Goal: Task Accomplishment & Management: Use online tool/utility

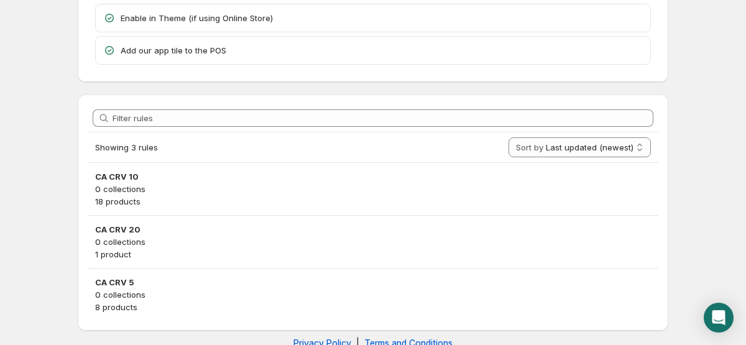
scroll to position [144, 0]
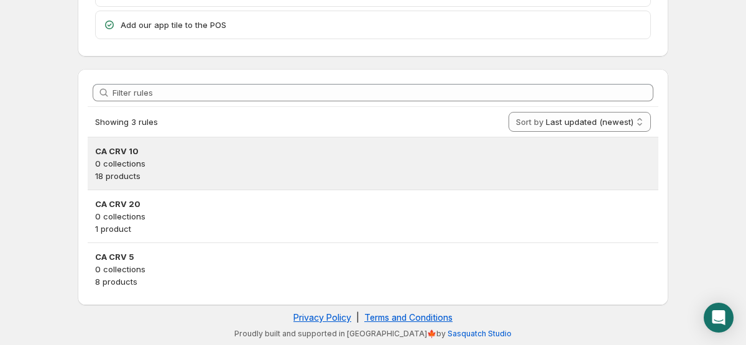
click at [122, 160] on p "0 collections" at bounding box center [373, 163] width 556 height 12
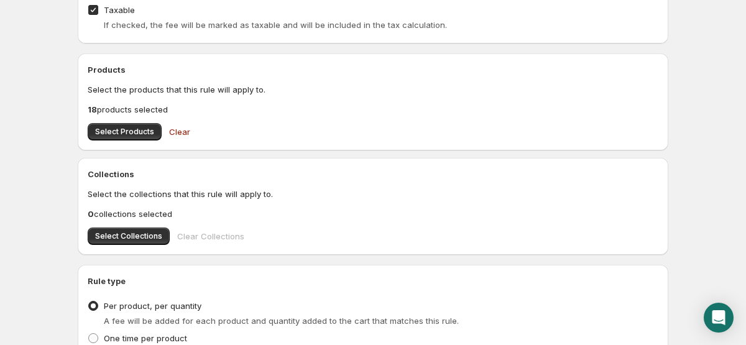
scroll to position [374, 0]
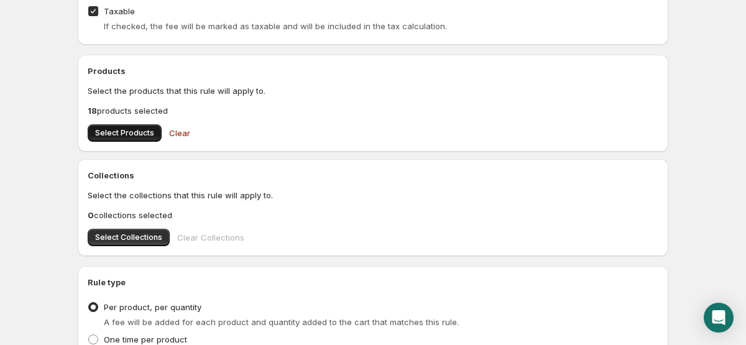
click at [118, 134] on span "Select Products" at bounding box center [124, 133] width 59 height 10
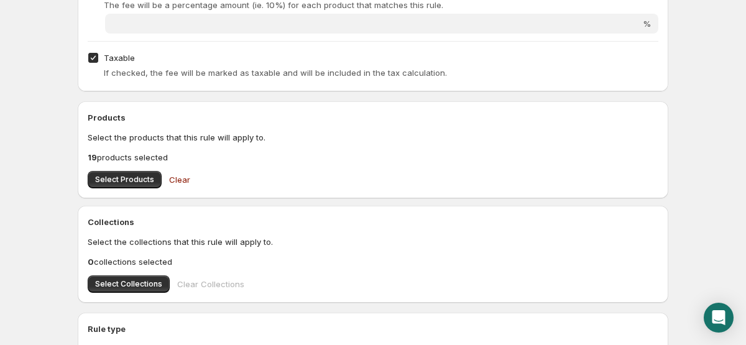
scroll to position [335, 0]
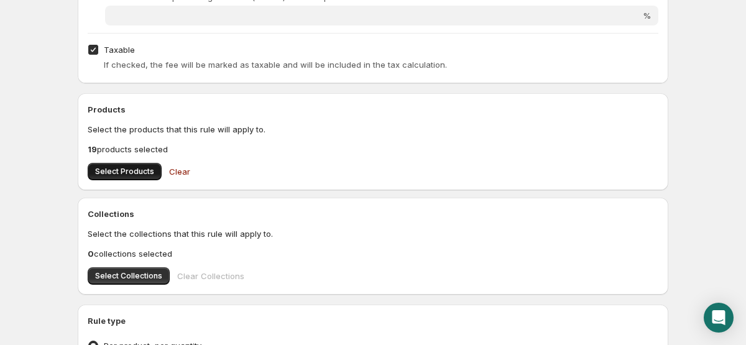
click at [123, 173] on span "Select Products" at bounding box center [124, 172] width 59 height 10
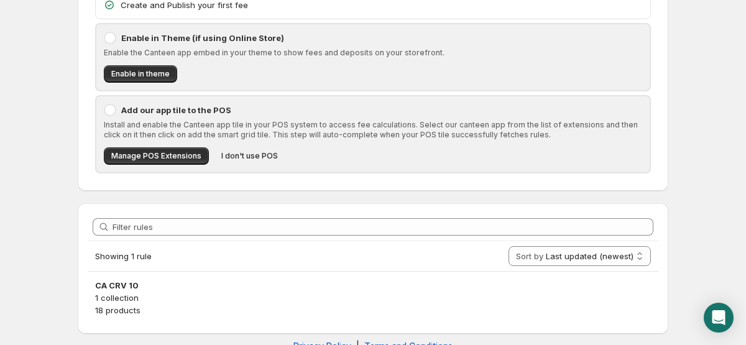
scroll to position [128, 0]
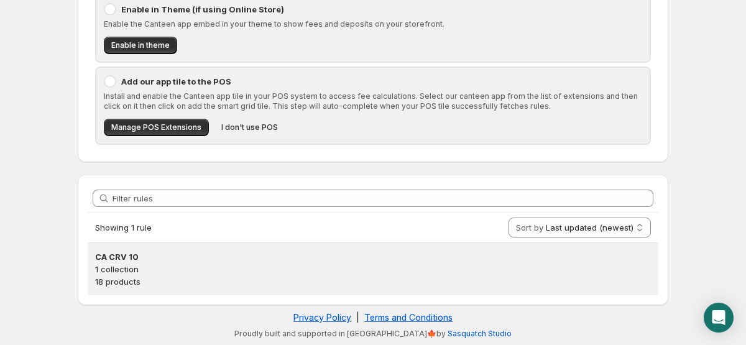
click at [126, 272] on p "1 collection" at bounding box center [373, 269] width 556 height 12
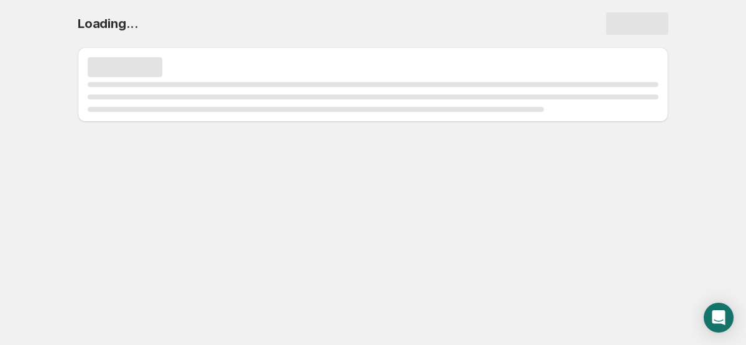
scroll to position [0, 0]
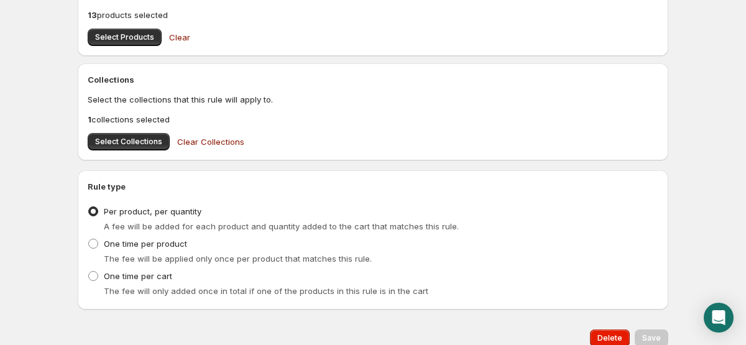
scroll to position [570, 0]
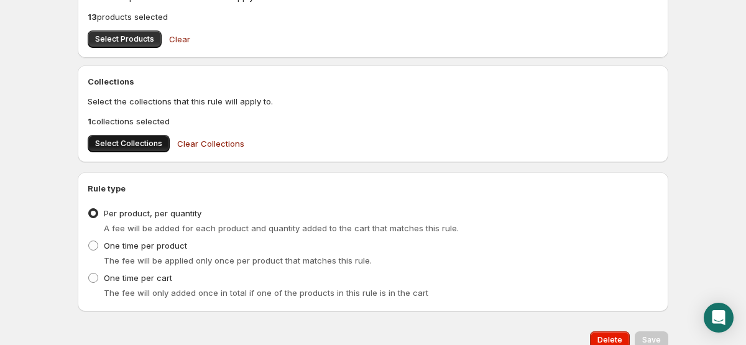
click at [147, 146] on span "Select Collections" at bounding box center [128, 144] width 67 height 10
click at [127, 40] on span "Select Products" at bounding box center [124, 39] width 59 height 10
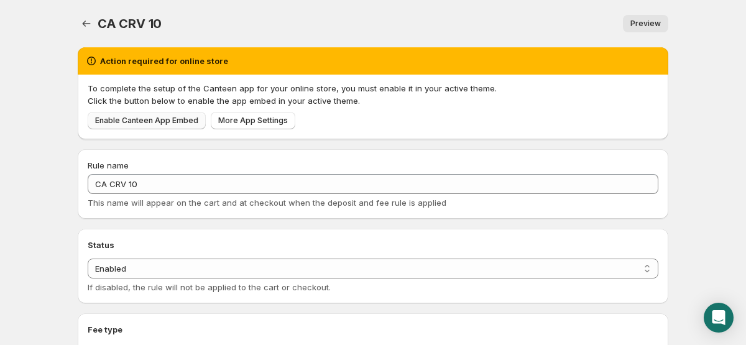
click at [174, 121] on span "Enable Canteen App Embed" at bounding box center [146, 121] width 103 height 10
click at [85, 23] on icon "Settings" at bounding box center [86, 23] width 12 height 12
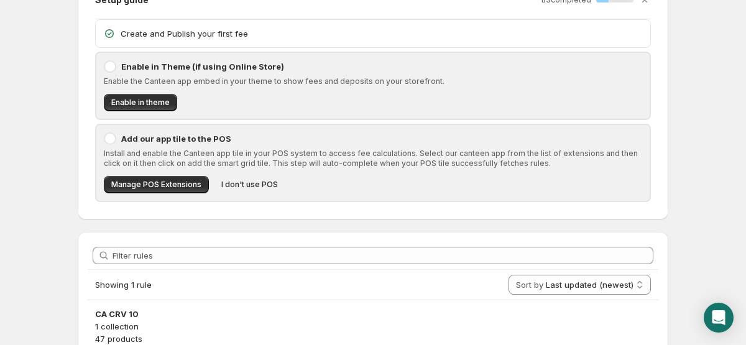
scroll to position [75, 0]
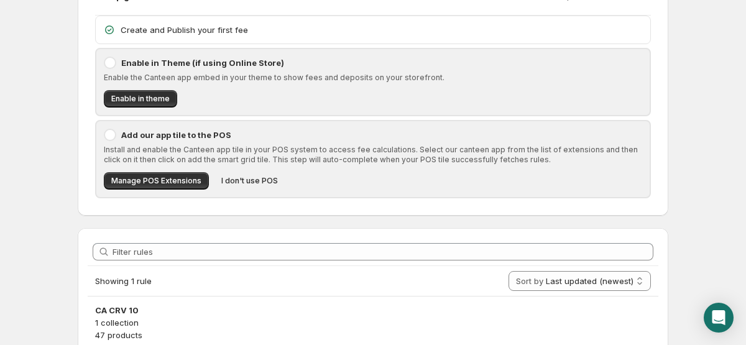
click at [110, 64] on div at bounding box center [110, 63] width 12 height 12
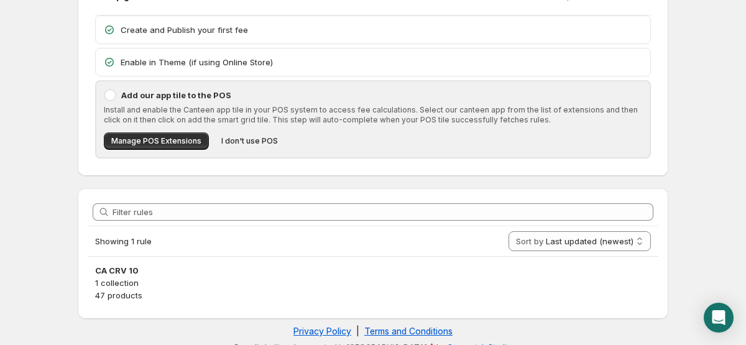
click at [108, 91] on div at bounding box center [110, 95] width 12 height 12
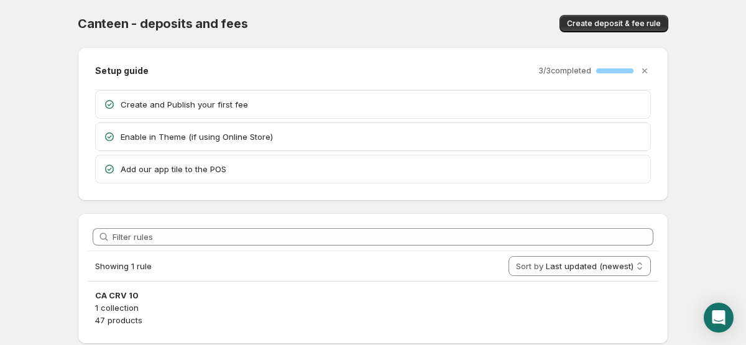
scroll to position [39, 0]
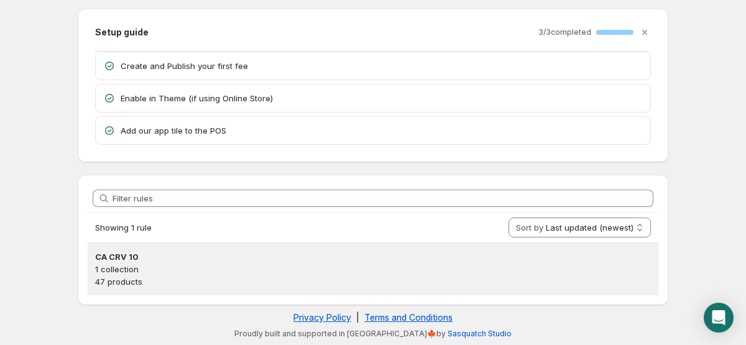
click at [130, 257] on h3 "CA CRV 10" at bounding box center [373, 257] width 556 height 12
